Goal: Find specific page/section: Find specific page/section

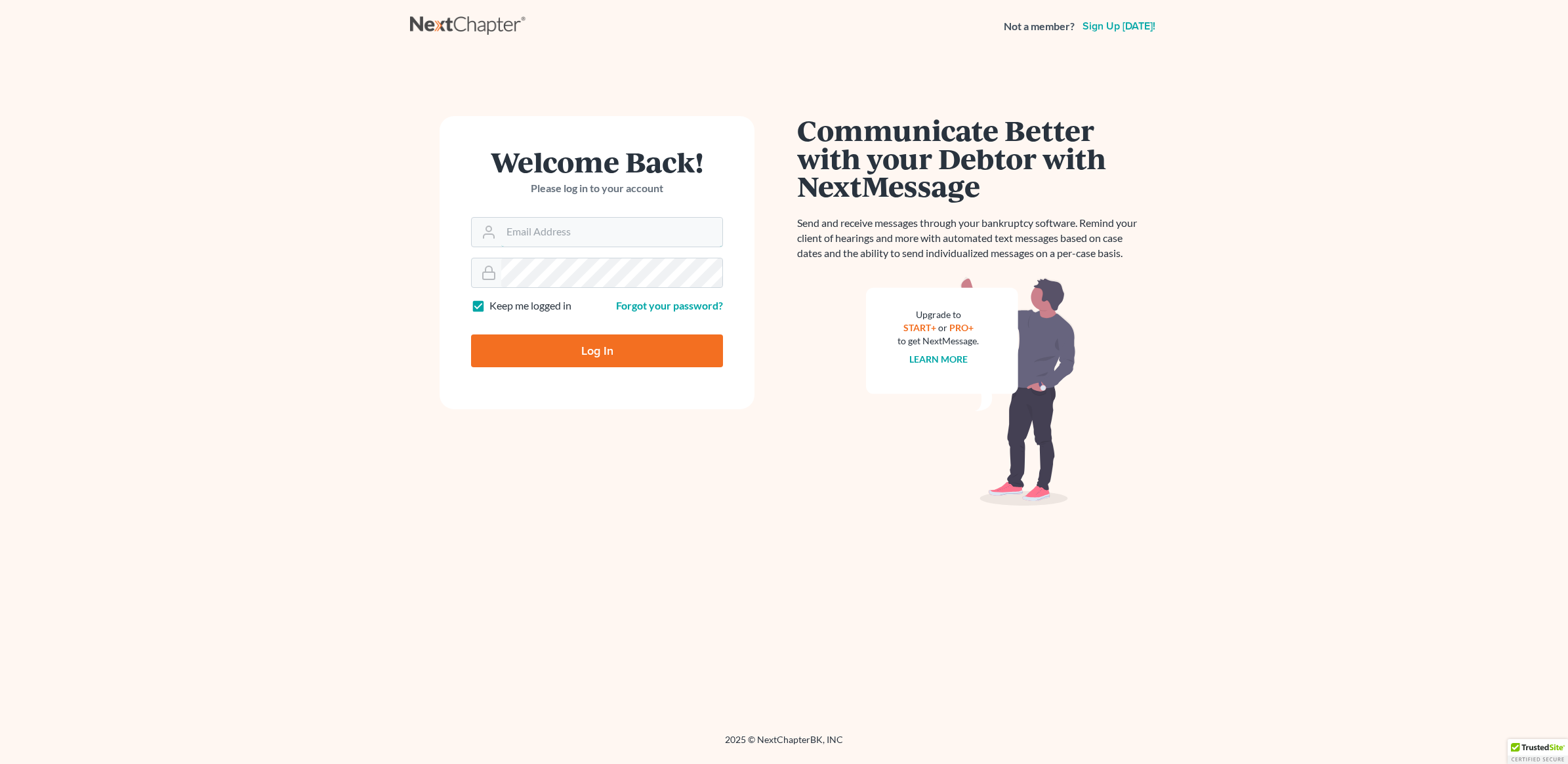
type input "david@hurttlaw.com"
click at [620, 346] on input "Log In" at bounding box center [597, 351] width 252 height 33
type input "Thinking..."
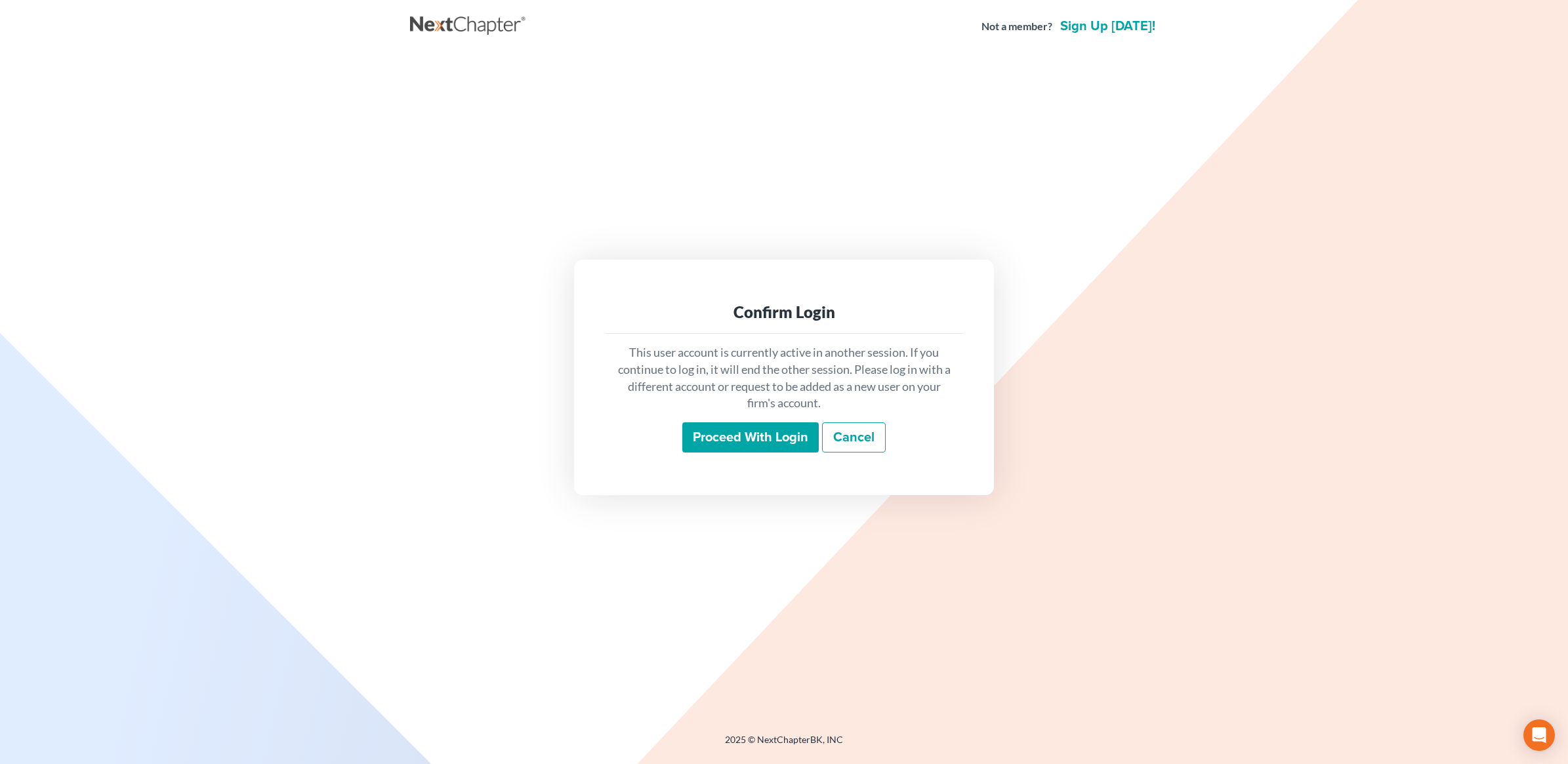
click at [748, 443] on input "Proceed with login" at bounding box center [751, 438] width 137 height 30
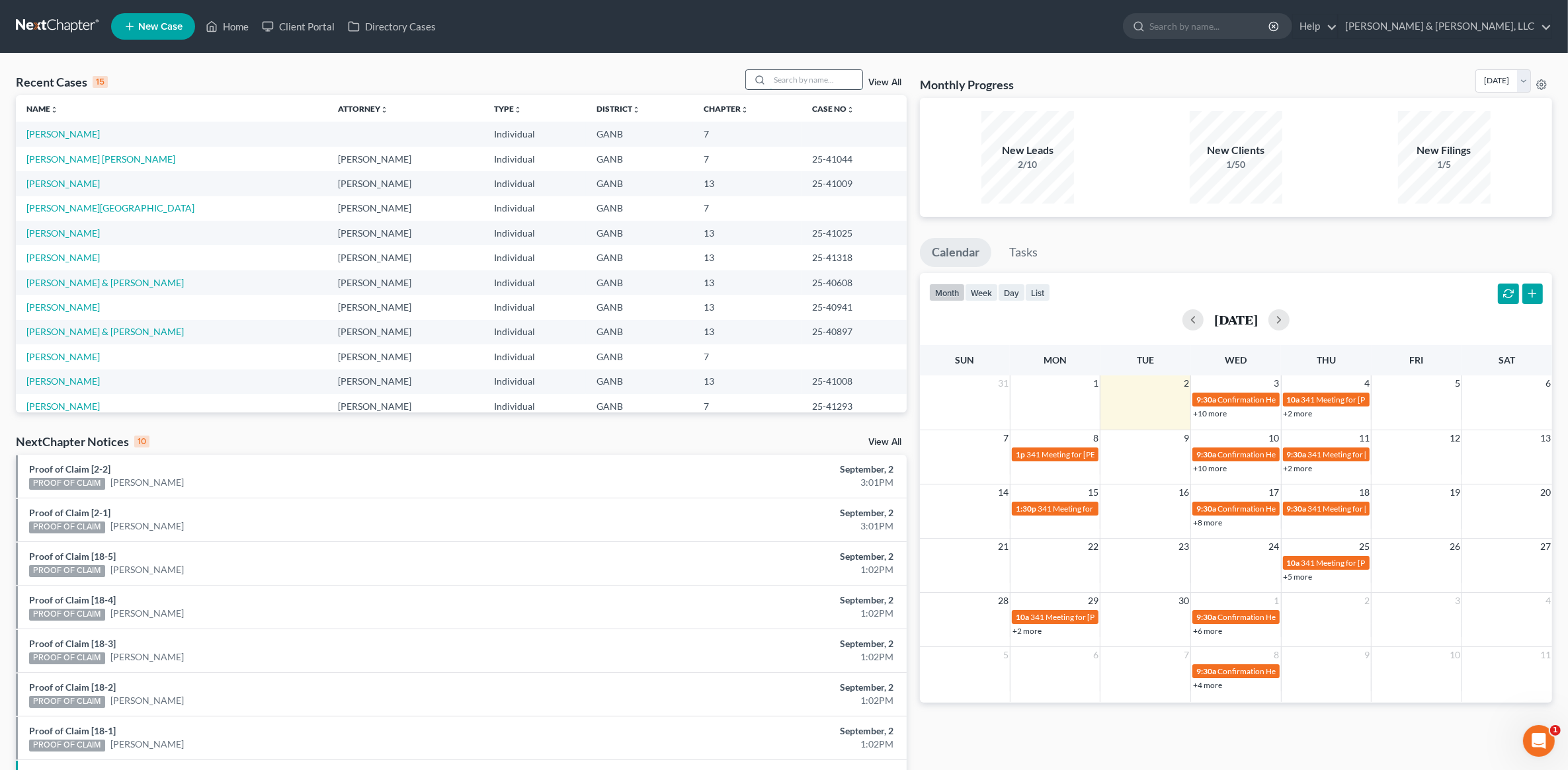
click at [775, 79] on input "search" at bounding box center [816, 80] width 93 height 19
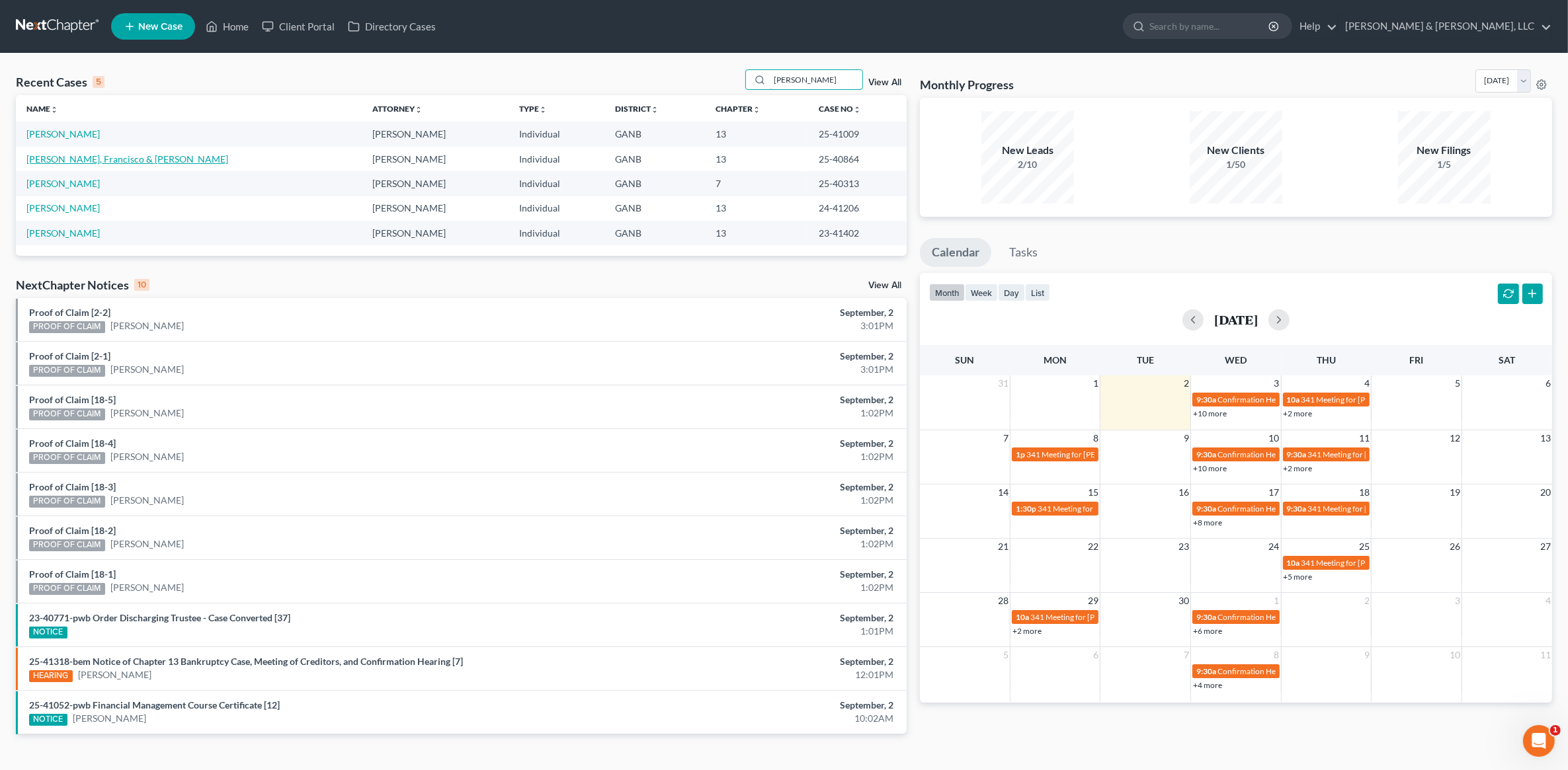
type input "leon"
click at [104, 159] on link "Leon Arciniega, Francisco & Trujillo, Karen" at bounding box center [128, 159] width 202 height 11
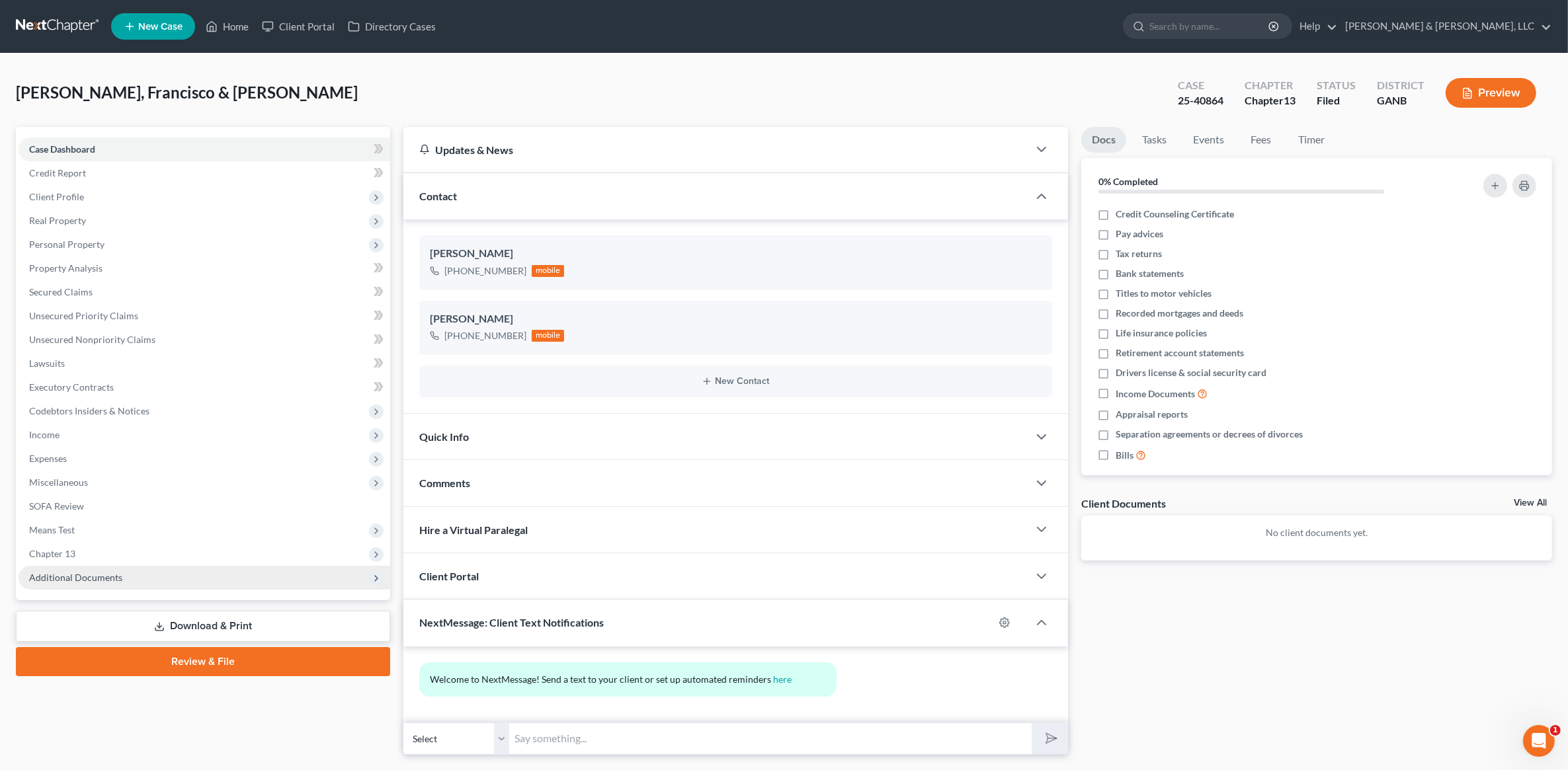
click at [130, 579] on span "Additional Documents" at bounding box center [204, 578] width 371 height 24
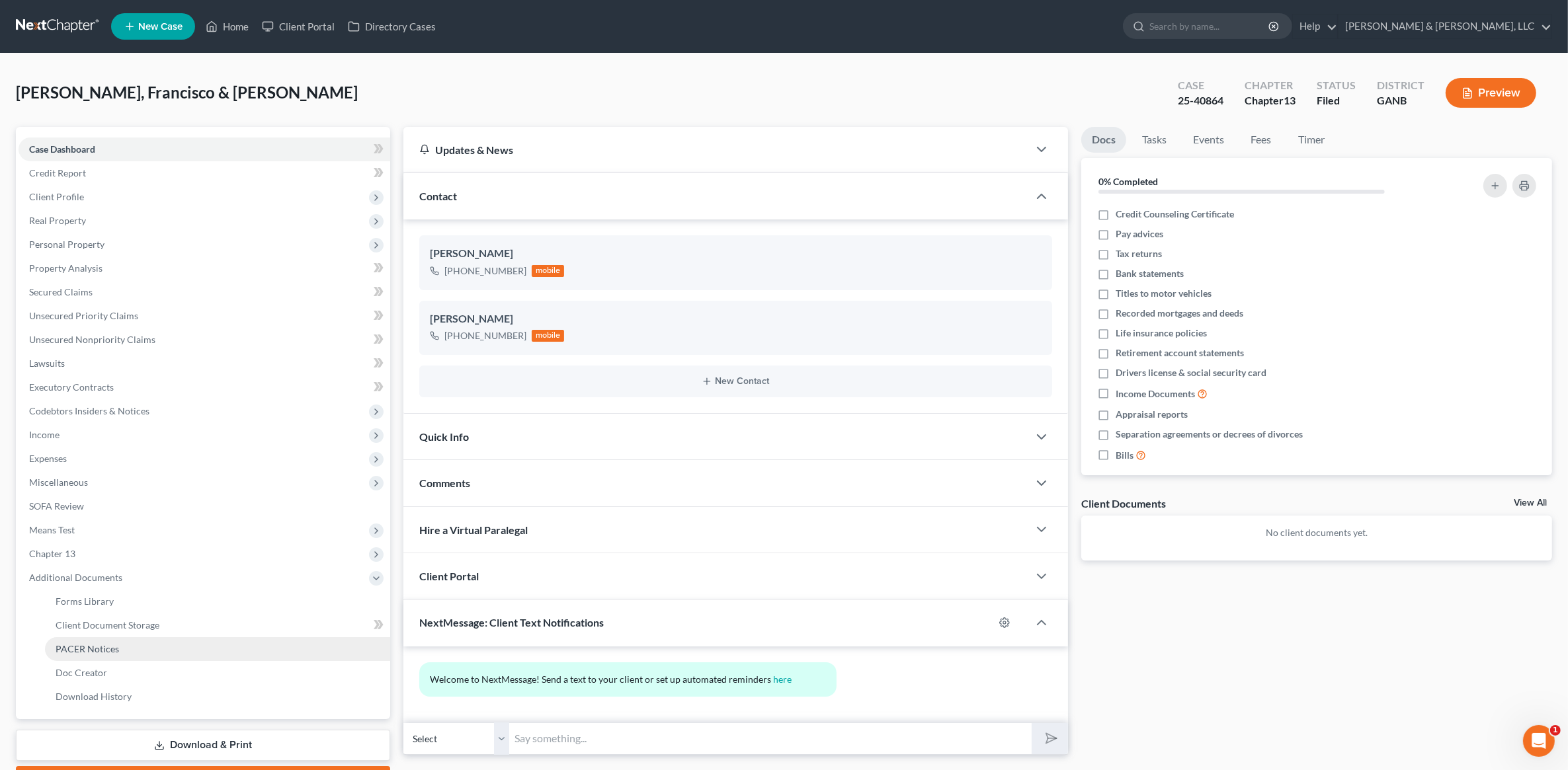
click at [106, 641] on link "PACER Notices" at bounding box center [218, 649] width 345 height 24
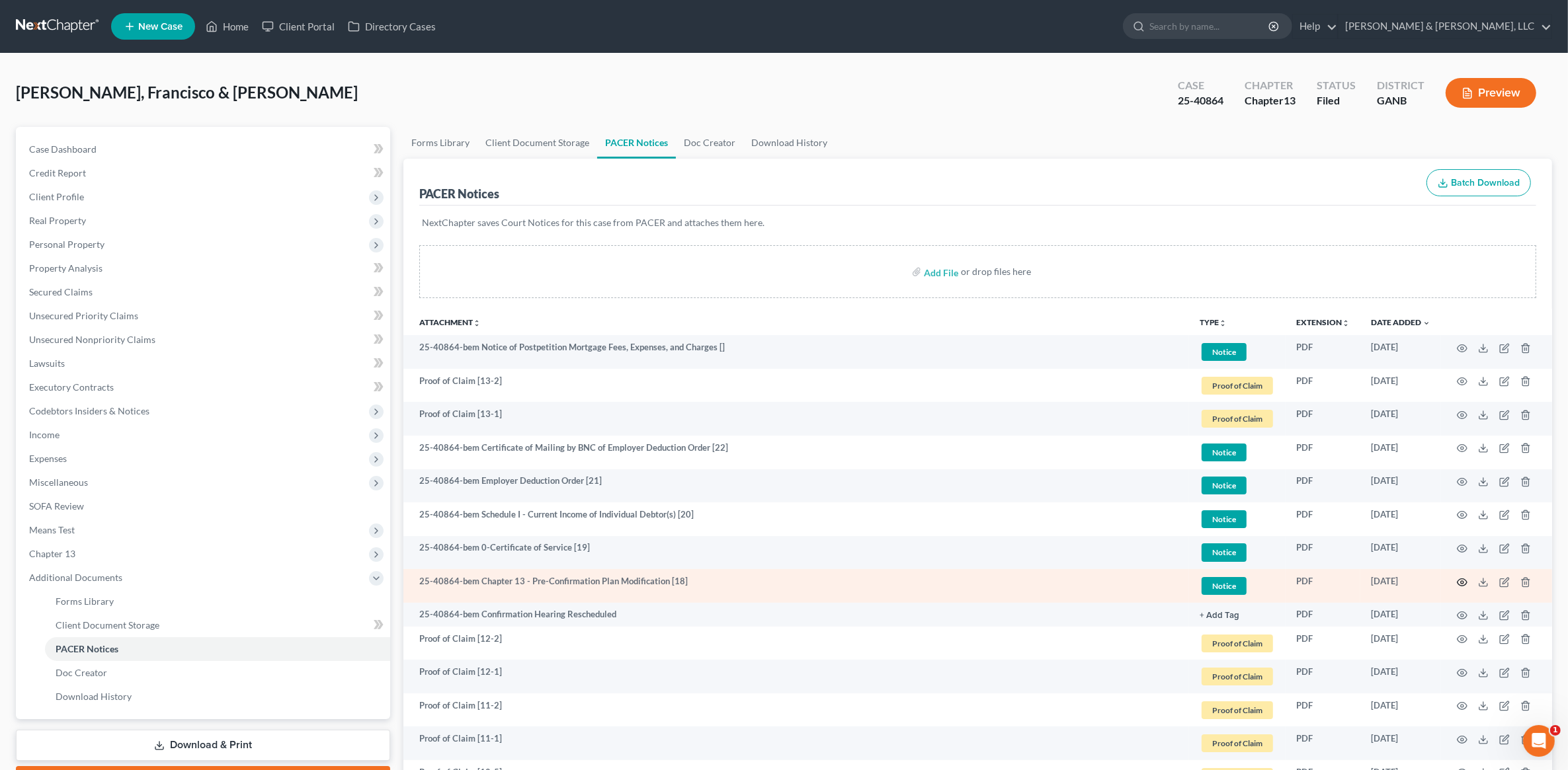
click at [1458, 586] on icon "button" at bounding box center [1462, 583] width 10 height 10
